Goal: Task Accomplishment & Management: Use online tool/utility

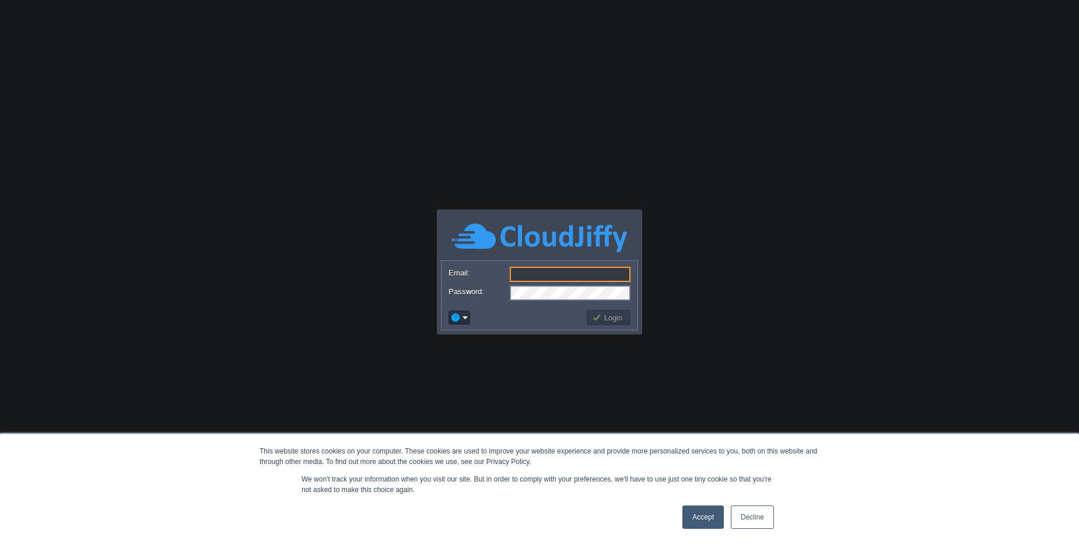
type input "[PERSON_NAME][EMAIL_ADDRESS][DOMAIN_NAME]"
click at [625, 322] on button "Login" at bounding box center [609, 317] width 34 height 10
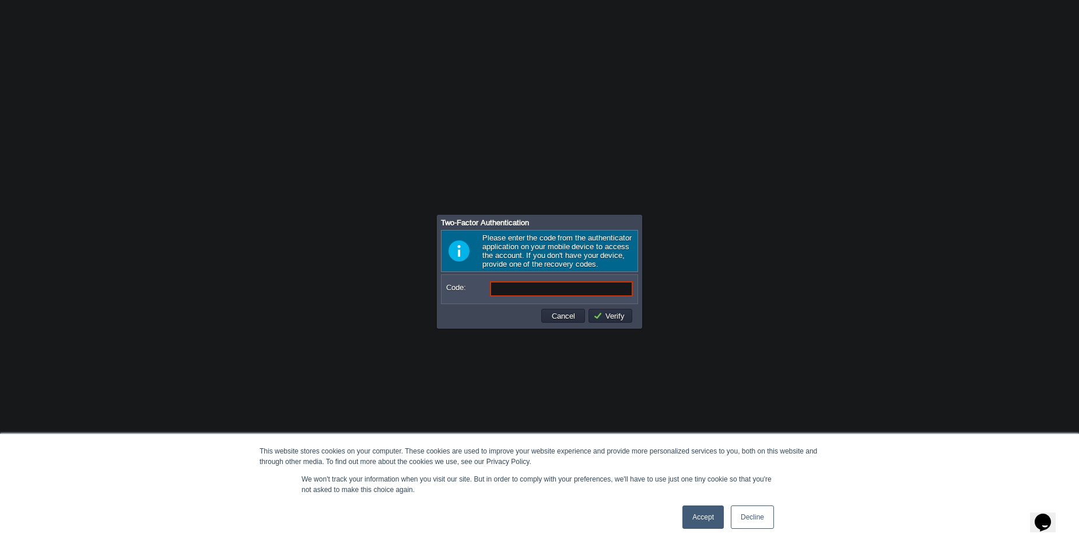
click at [700, 518] on link "Accept" at bounding box center [702, 516] width 41 height 23
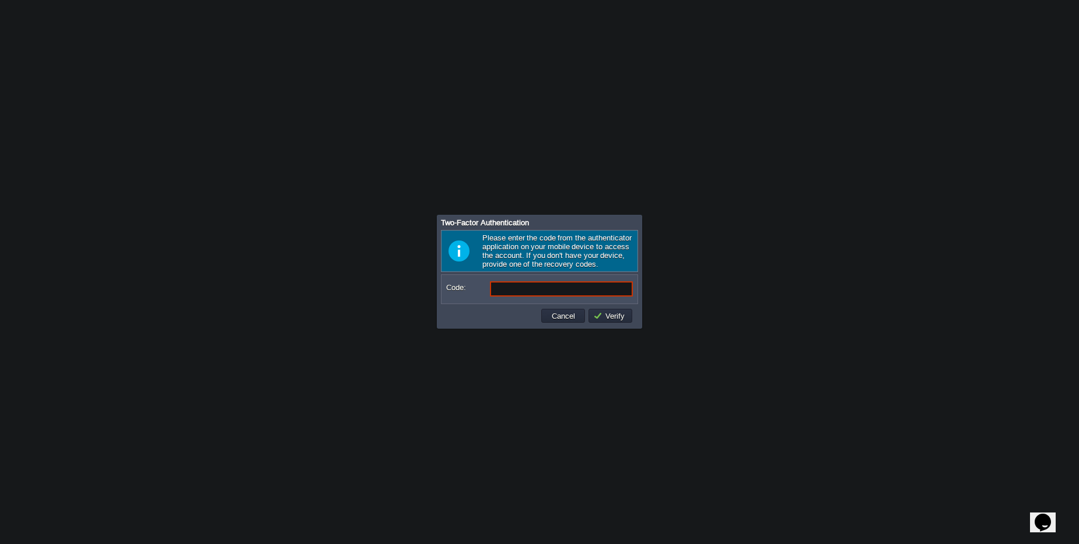
click at [537, 291] on input "Code:" at bounding box center [561, 288] width 143 height 15
type input "6"
type input "788654"
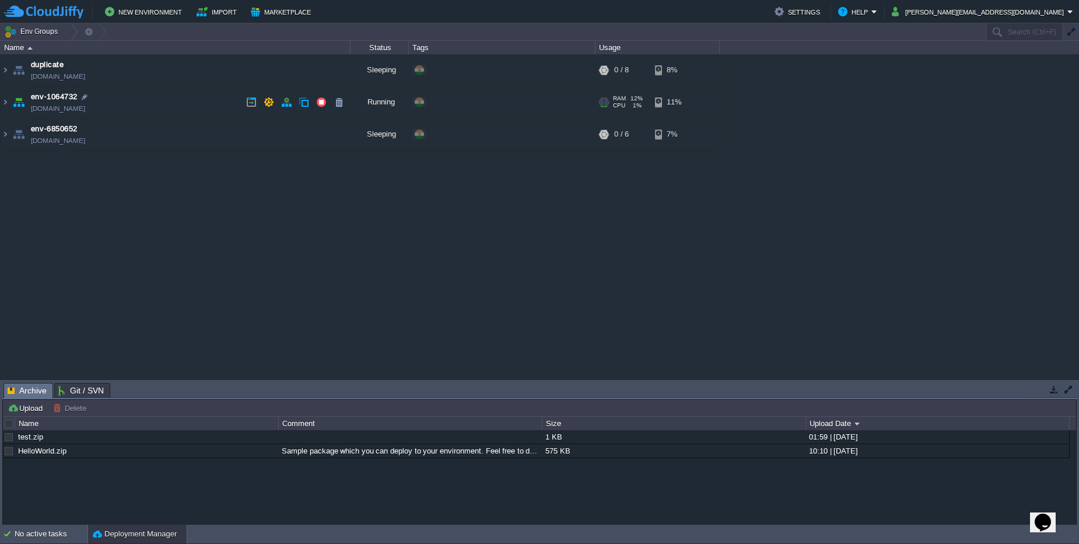
click at [134, 99] on td "env-1064732 [DOMAIN_NAME]" at bounding box center [176, 102] width 350 height 32
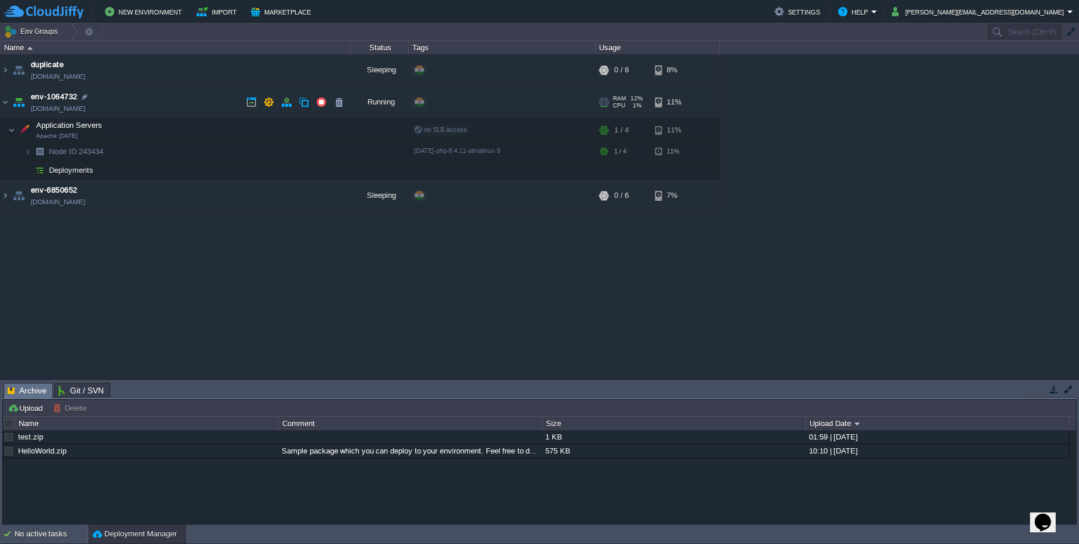
click at [134, 99] on td "env-1064732 [DOMAIN_NAME]" at bounding box center [176, 102] width 350 height 32
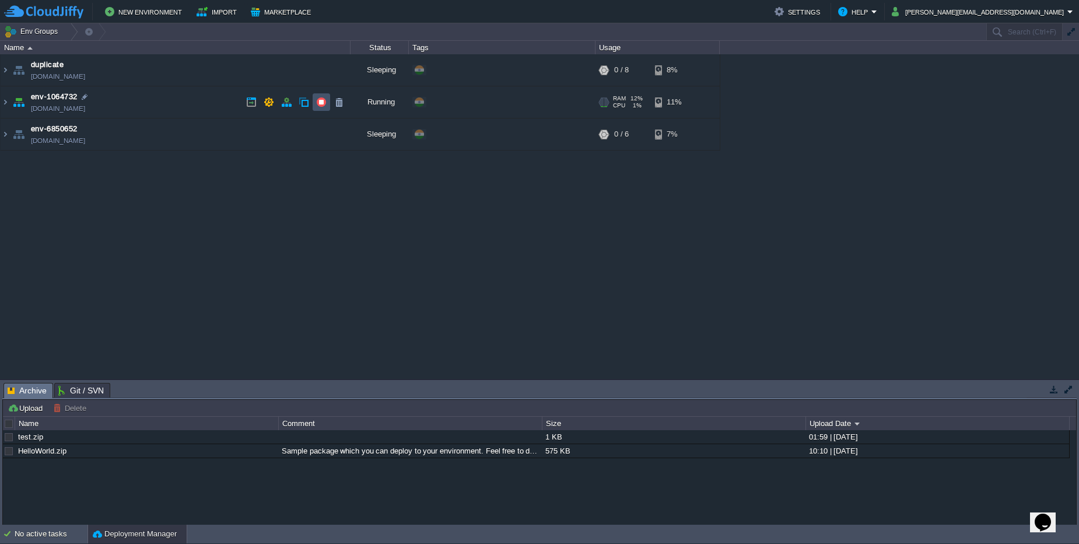
click at [324, 101] on button "button" at bounding box center [321, 102] width 10 height 10
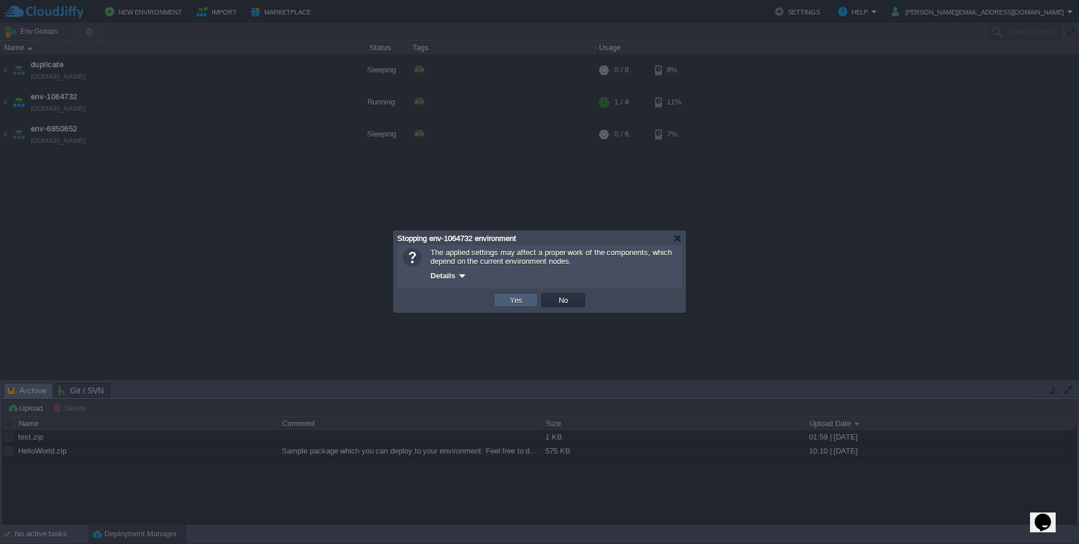
click at [503, 297] on td "Yes" at bounding box center [516, 300] width 44 height 14
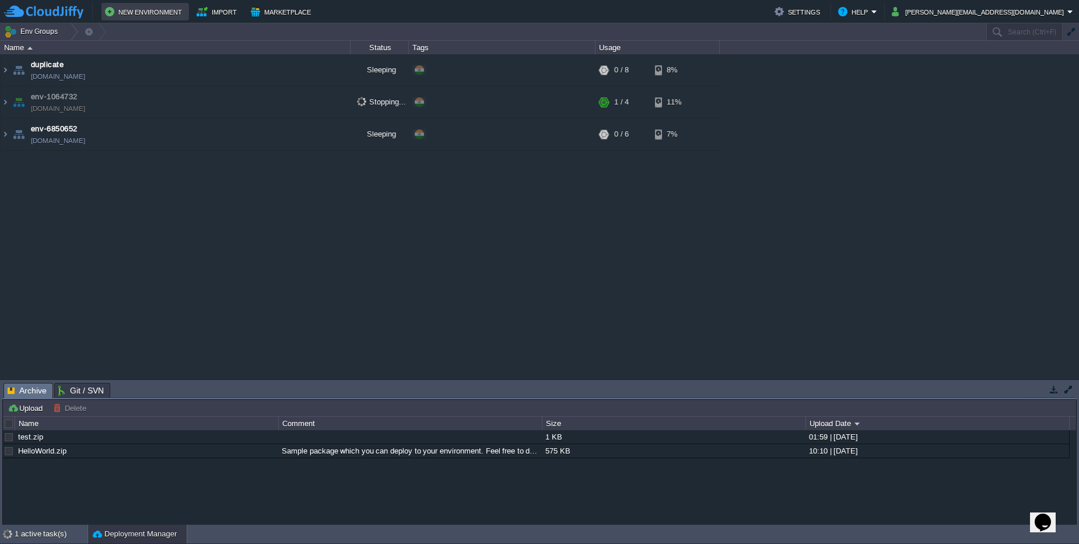
click at [132, 20] on td "New Environment" at bounding box center [144, 11] width 87 height 17
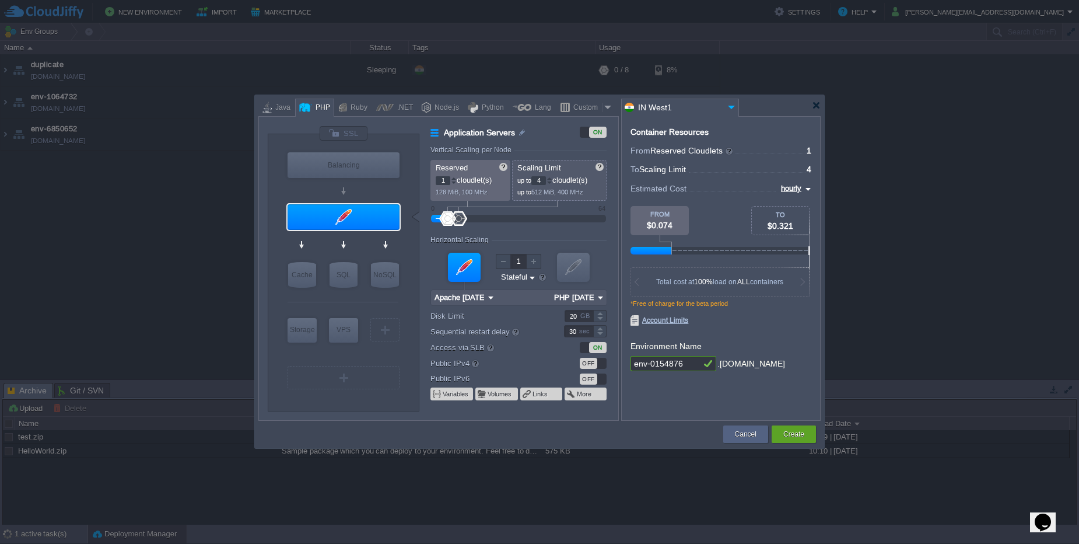
click at [595, 345] on div "ON" at bounding box center [597, 347] width 17 height 11
click at [593, 363] on div "OFF" at bounding box center [588, 362] width 17 height 11
click at [356, 229] on div at bounding box center [343, 217] width 112 height 26
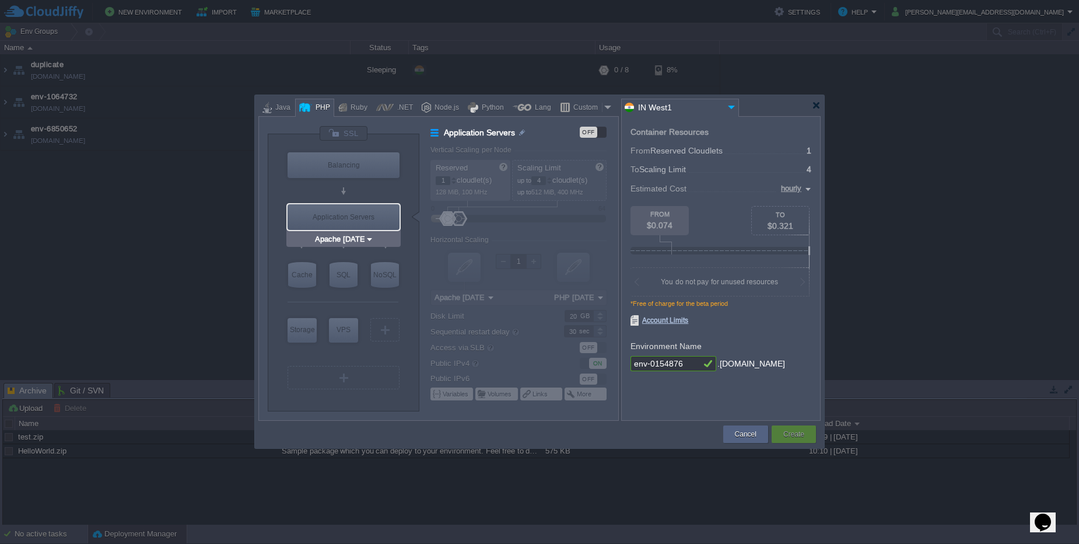
click at [359, 214] on div "Application Servers" at bounding box center [343, 217] width 112 height 26
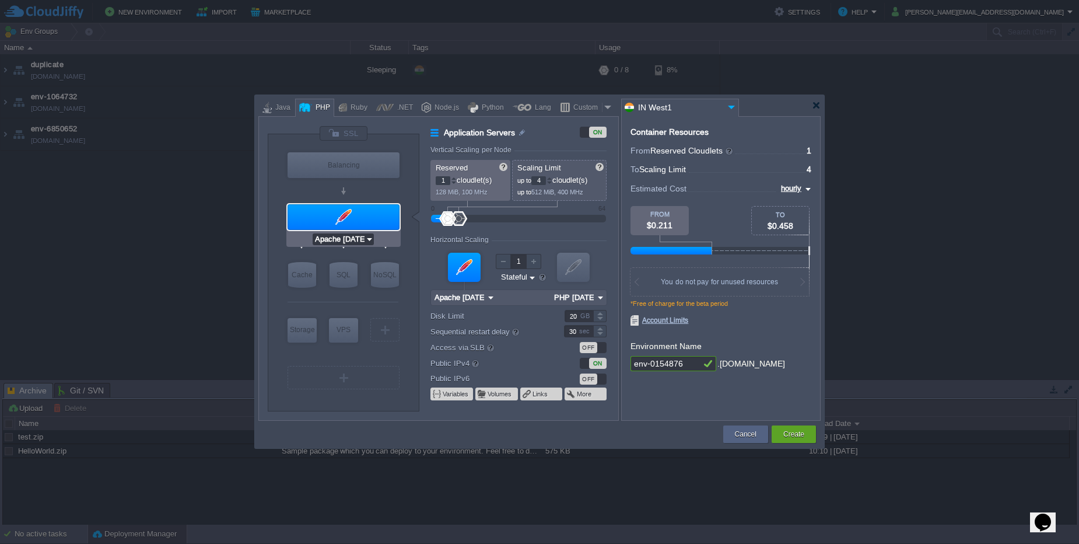
click at [359, 234] on input "Apache [DATE]" at bounding box center [339, 239] width 52 height 12
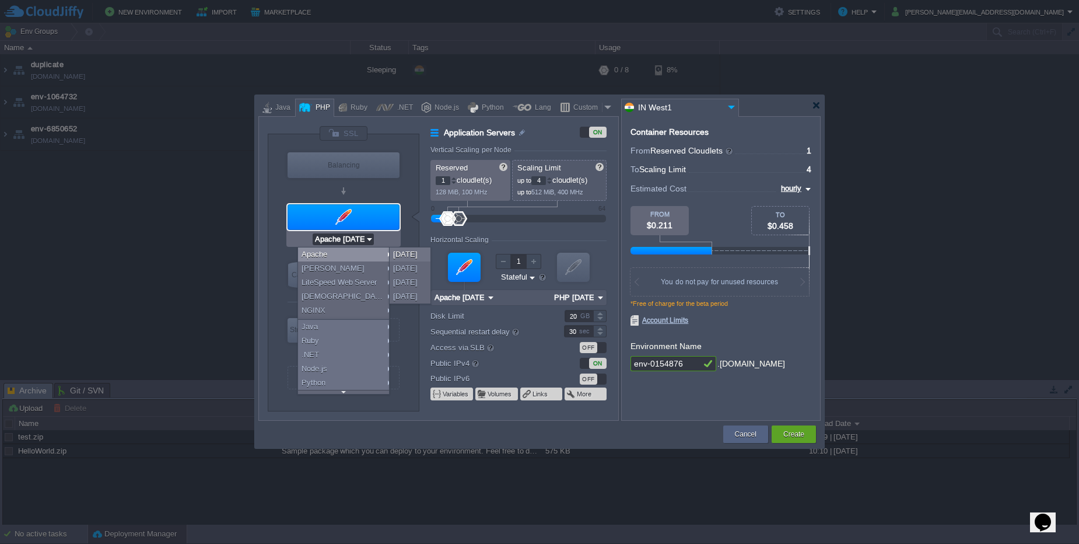
click at [376, 193] on div at bounding box center [342, 190] width 111 height 21
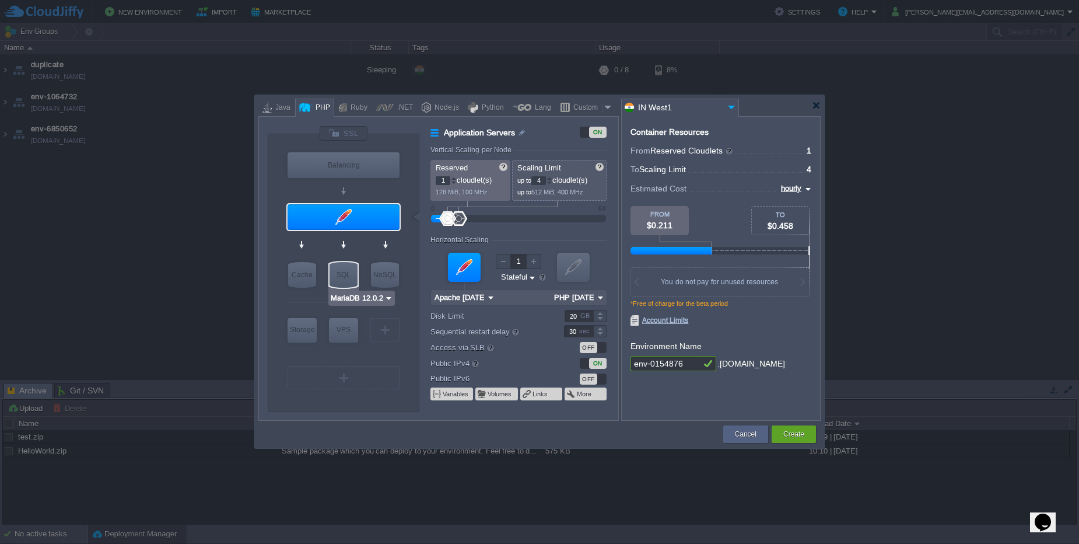
type input "AlmaLinux 9.6"
click at [349, 326] on div "VPS" at bounding box center [343, 329] width 29 height 23
type input "Elastic VPS"
type input "AlmaLinux 9.6"
type input "9.6"
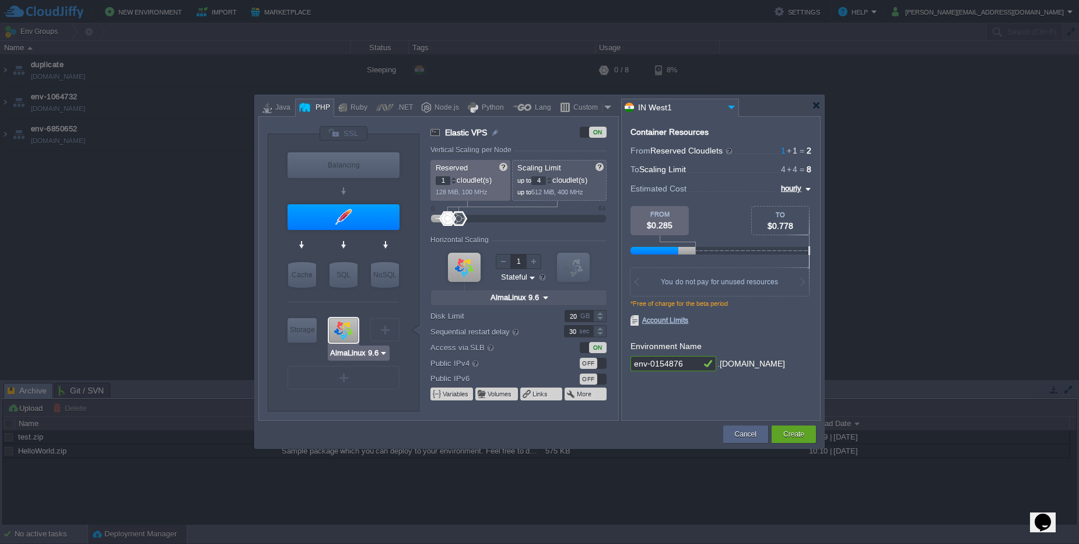
click at [357, 352] on input "AlmaLinux 9.6" at bounding box center [354, 353] width 50 height 12
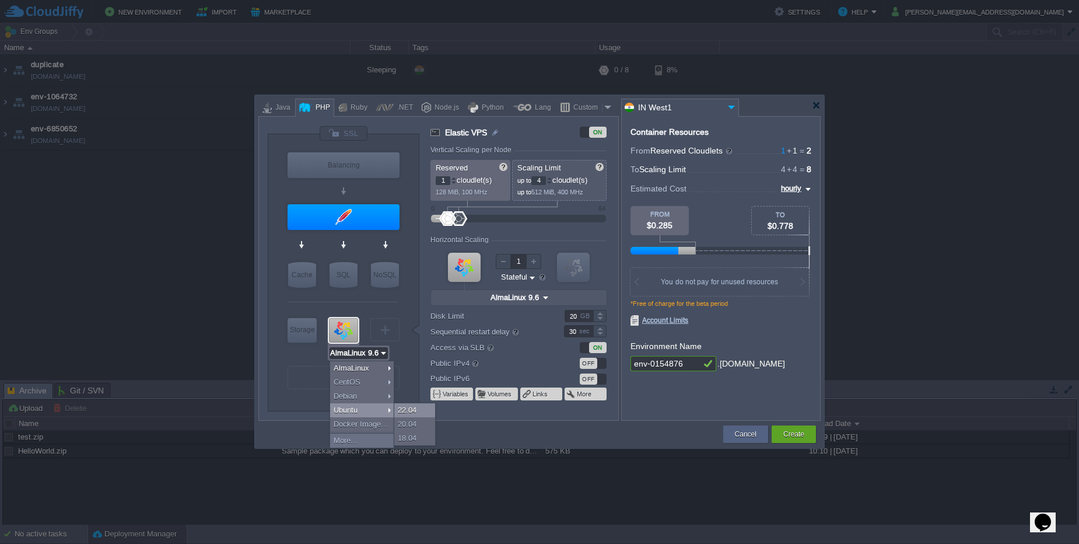
click at [404, 408] on div "22.04" at bounding box center [414, 410] width 41 height 14
type input "Ubuntu 22.04"
type input "22.04"
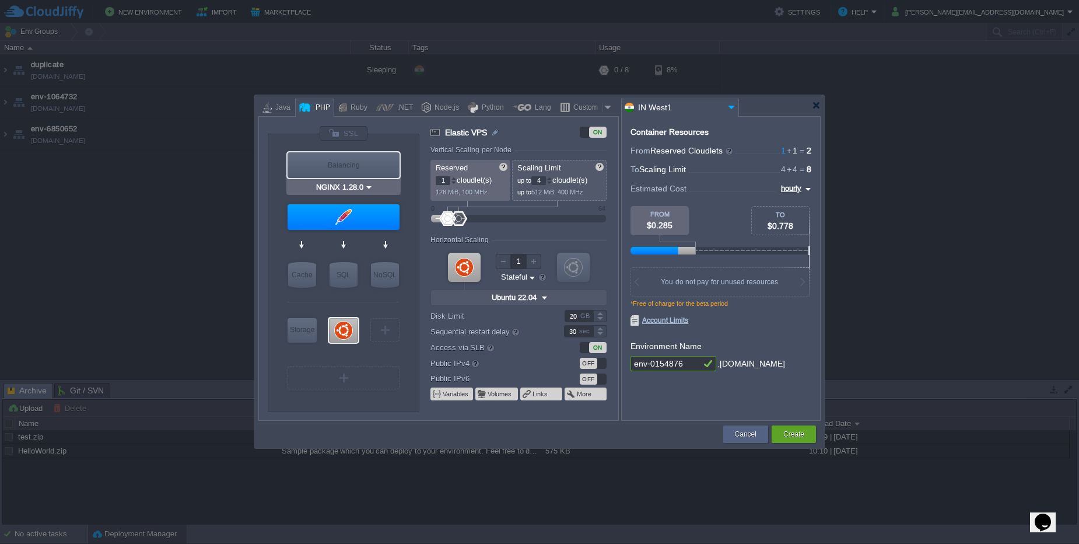
type input "Apache [DATE]"
click at [348, 209] on div at bounding box center [343, 217] width 112 height 26
type input "Application Servers"
type input "Apache [DATE]"
type input "PHP [DATE]"
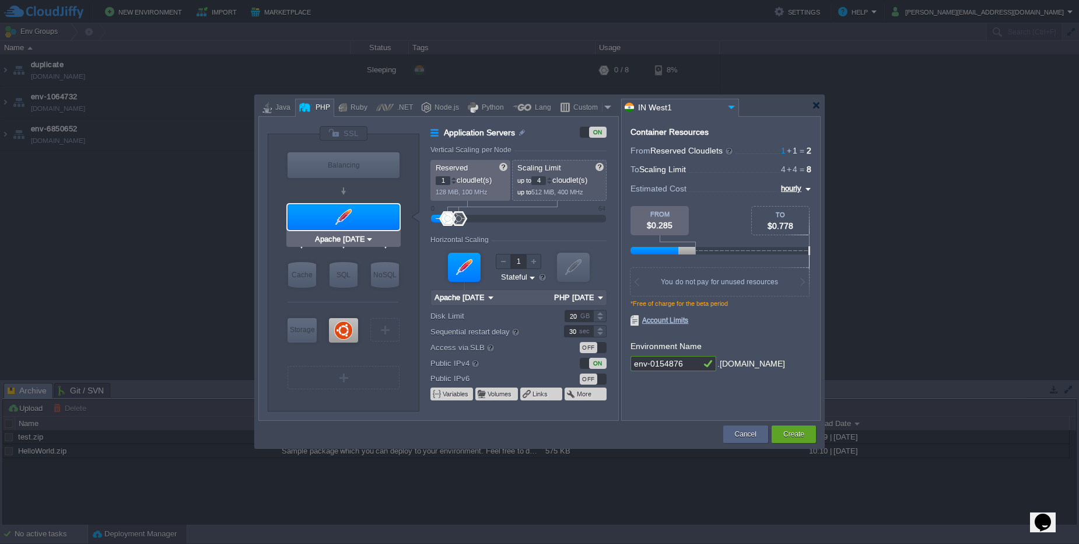
click at [348, 209] on div at bounding box center [343, 217] width 112 height 26
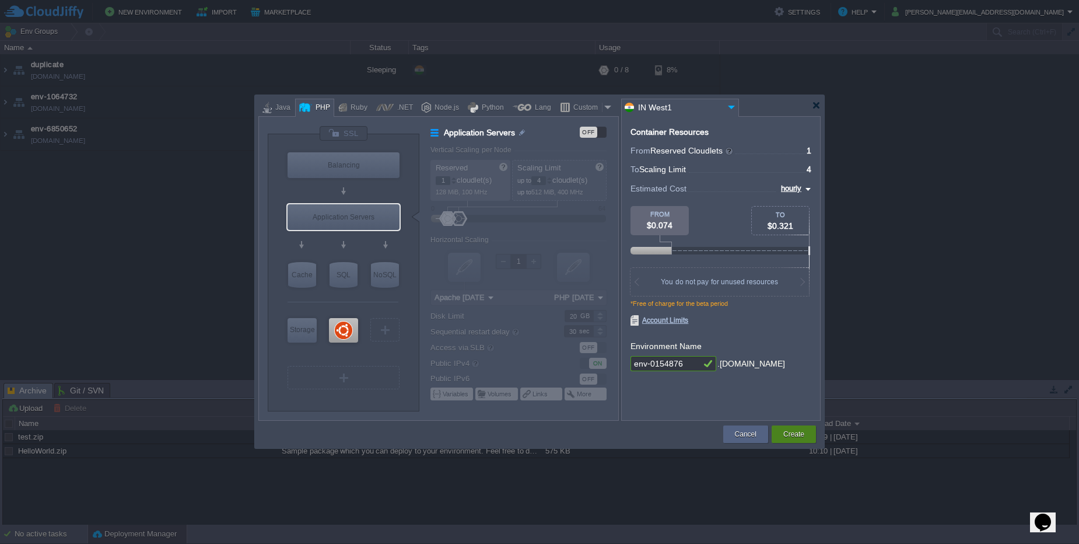
click at [791, 432] on button "Create" at bounding box center [793, 434] width 21 height 12
